Goal: Information Seeking & Learning: Learn about a topic

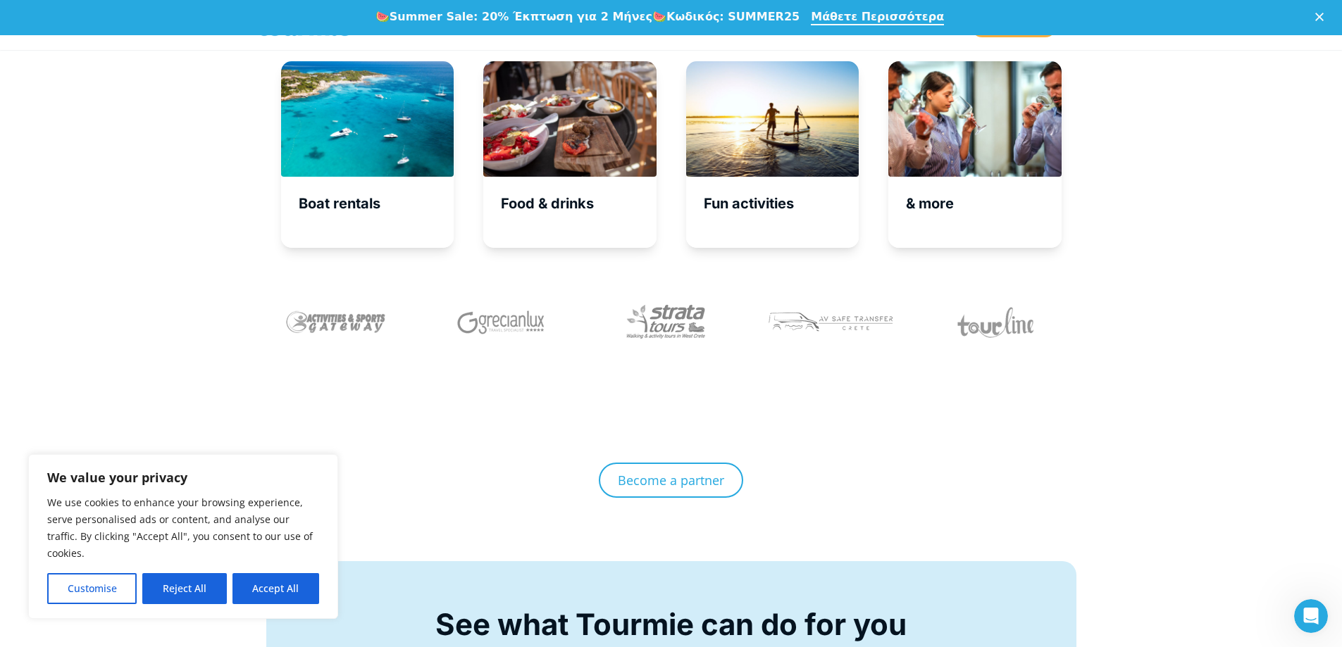
scroll to position [4991, 0]
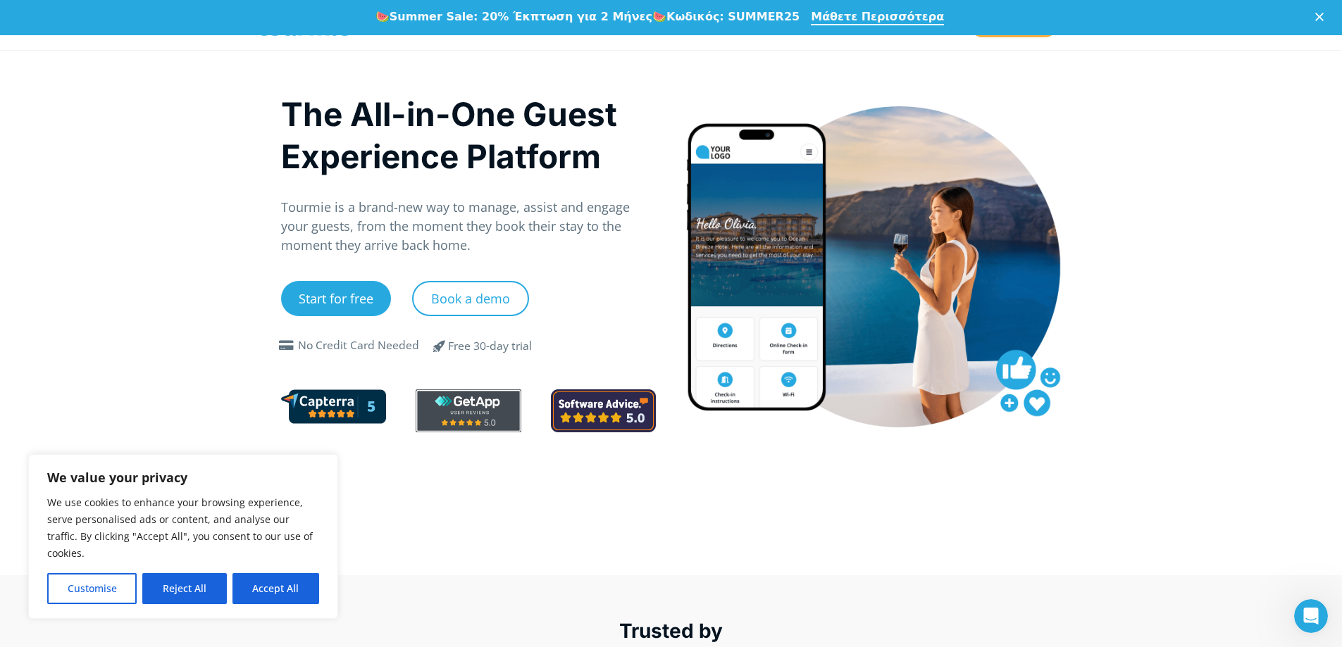
scroll to position [20, 0]
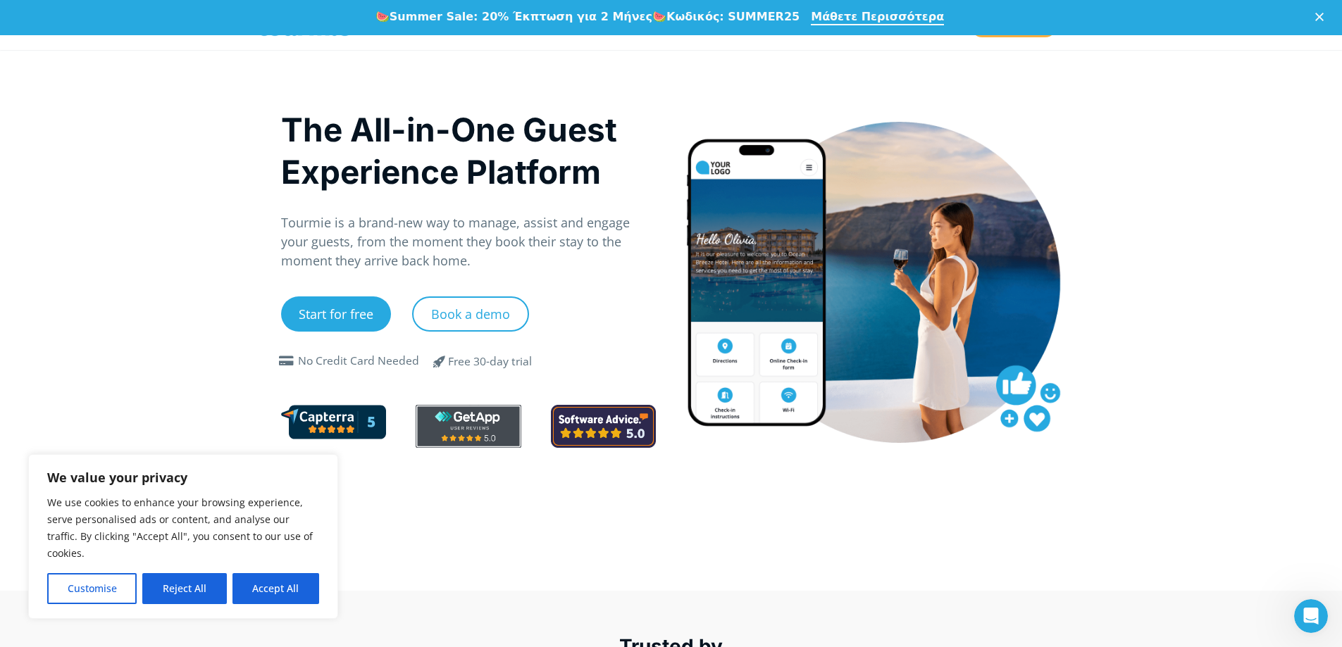
click at [1323, 14] on icon "Κλείσιμο" at bounding box center [1319, 17] width 8 height 8
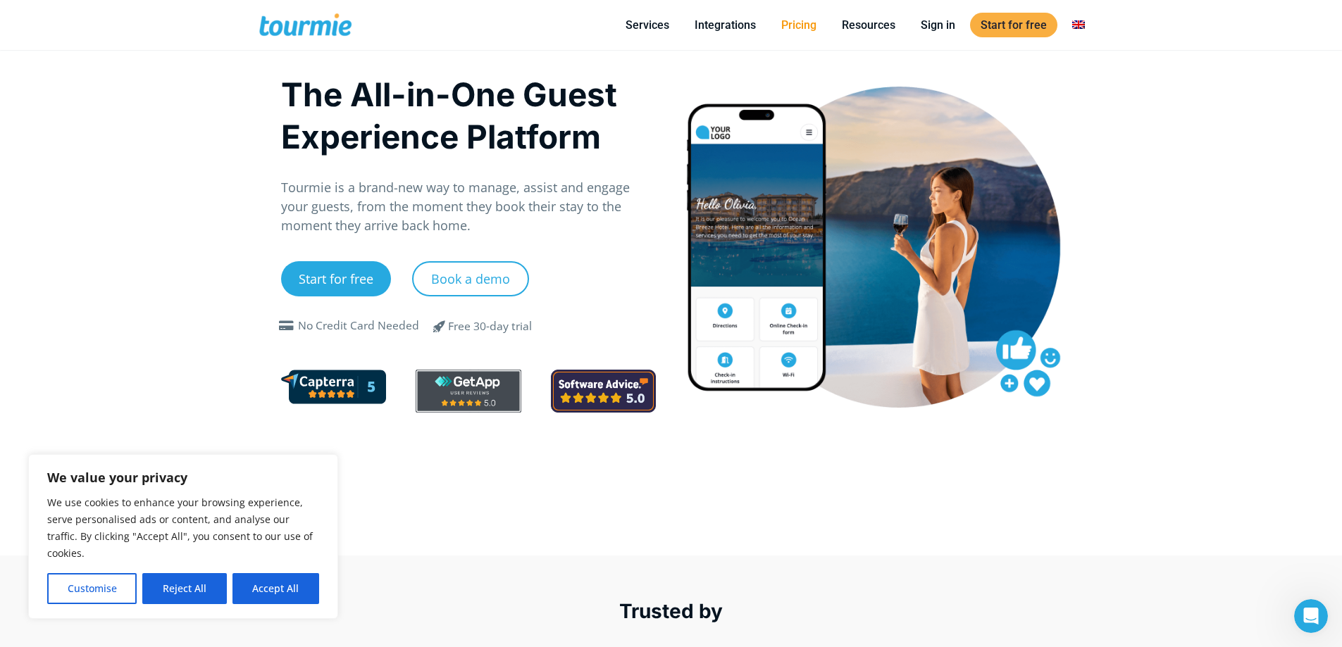
click at [784, 30] on link "Pricing" at bounding box center [798, 25] width 56 height 18
